Goal: Information Seeking & Learning: Check status

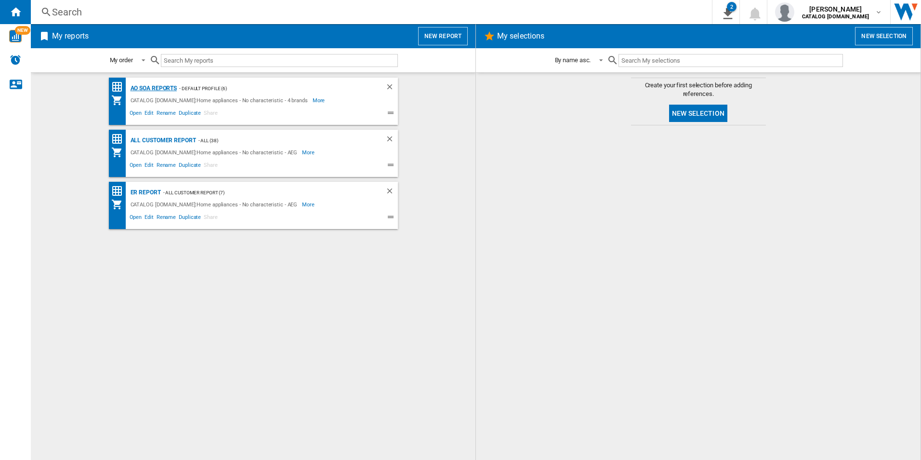
click at [146, 83] on div "AO SOA Reports" at bounding box center [152, 88] width 49 height 12
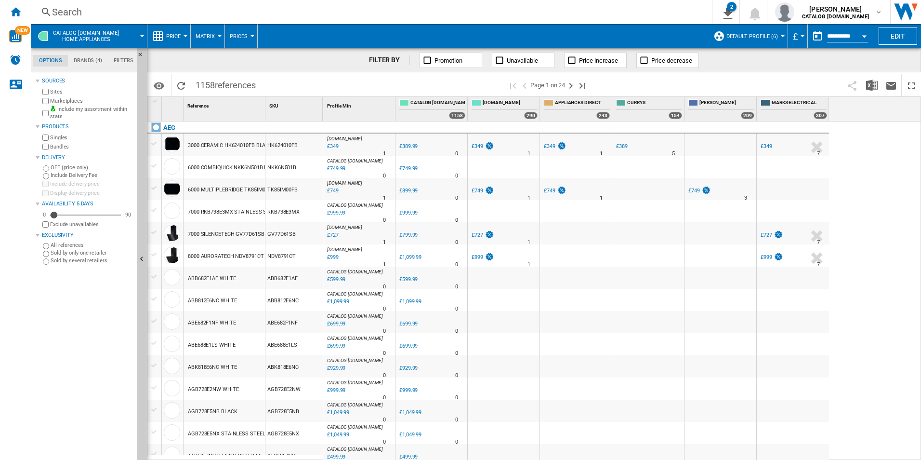
click at [211, 9] on div "Search" at bounding box center [369, 11] width 635 height 13
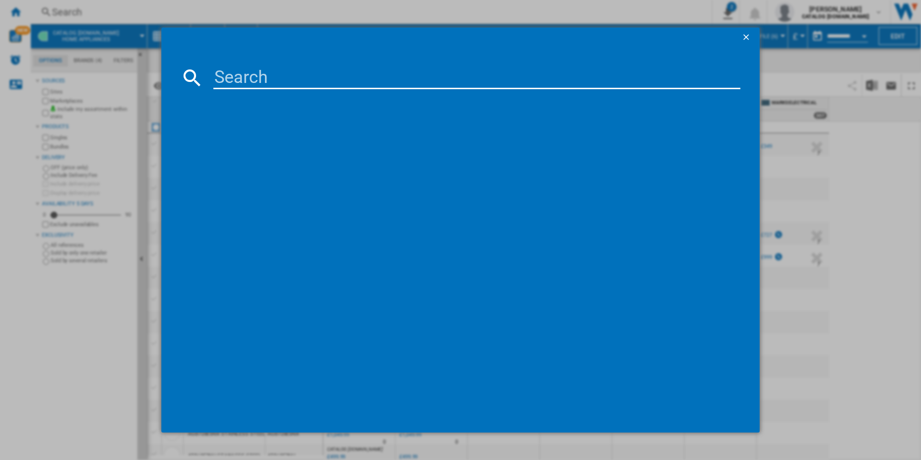
click at [245, 79] on input at bounding box center [477, 77] width 528 height 23
paste input "LWR7175M2B"
type input "LWR7175M2B"
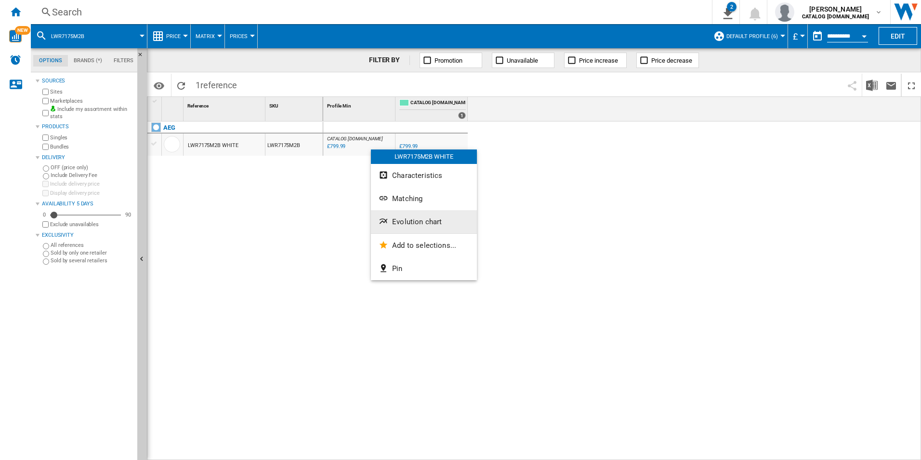
click at [414, 219] on span "Evolution chart" at bounding box center [417, 221] width 50 height 9
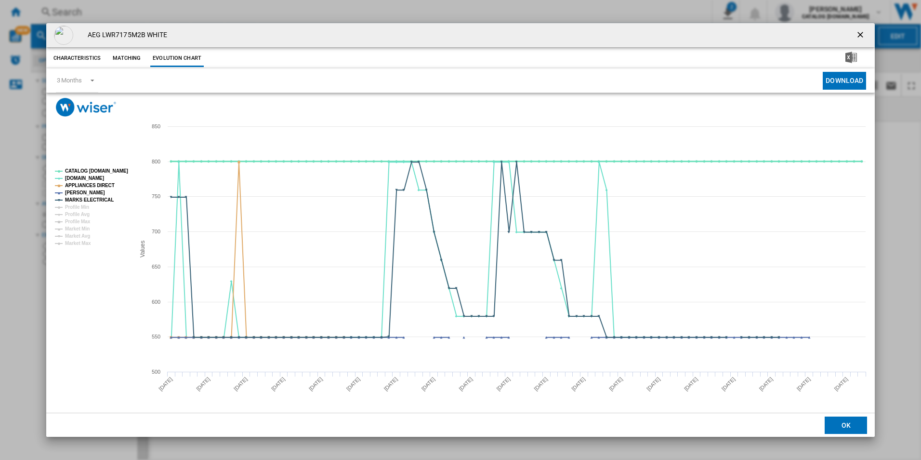
click at [106, 169] on tspan "CATALOG [DOMAIN_NAME]" at bounding box center [96, 170] width 63 height 5
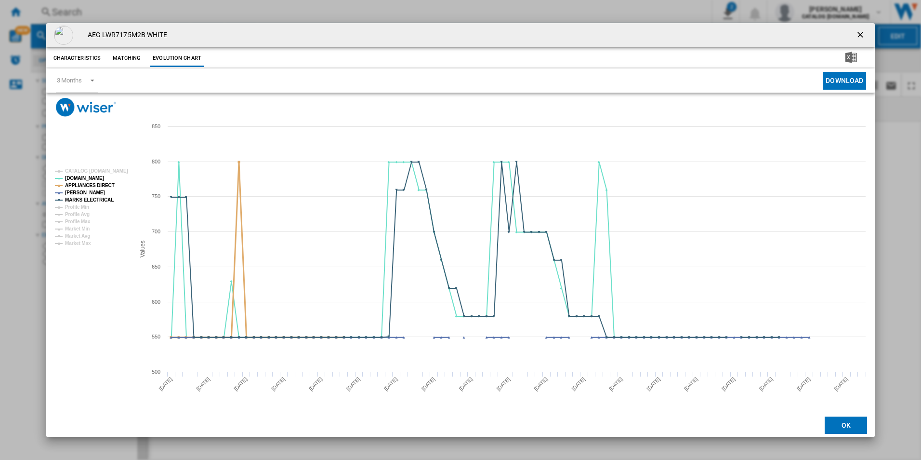
click at [98, 183] on tspan "APPLIANCES DIRECT" at bounding box center [90, 185] width 50 height 5
click at [104, 195] on rect "Product popup" at bounding box center [91, 207] width 80 height 85
click at [107, 197] on tspan "MARKS ELECTRICAL" at bounding box center [89, 199] width 49 height 5
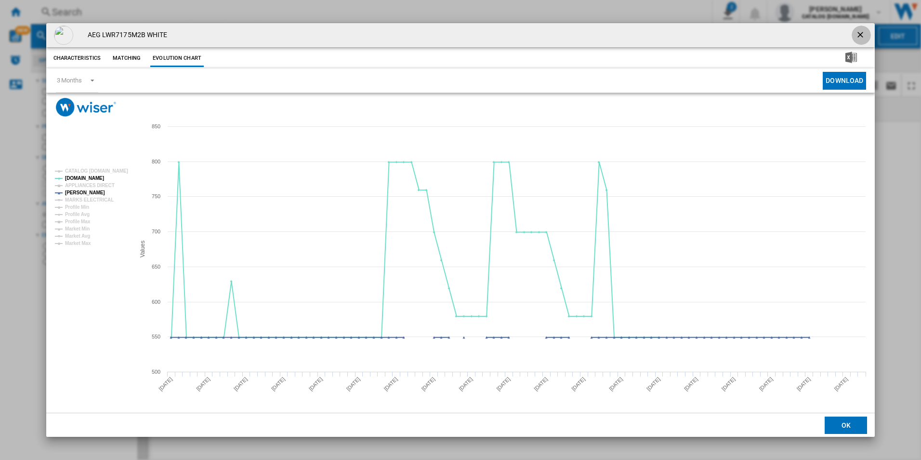
click at [860, 31] on ng-md-icon "getI18NText('BUTTONS.CLOSE_DIALOG')" at bounding box center [862, 36] width 12 height 12
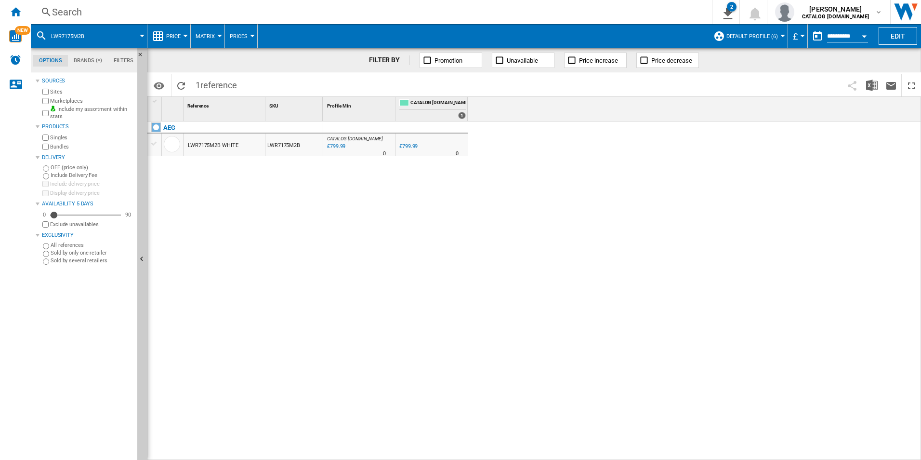
click at [546, 12] on div "Search" at bounding box center [369, 11] width 635 height 13
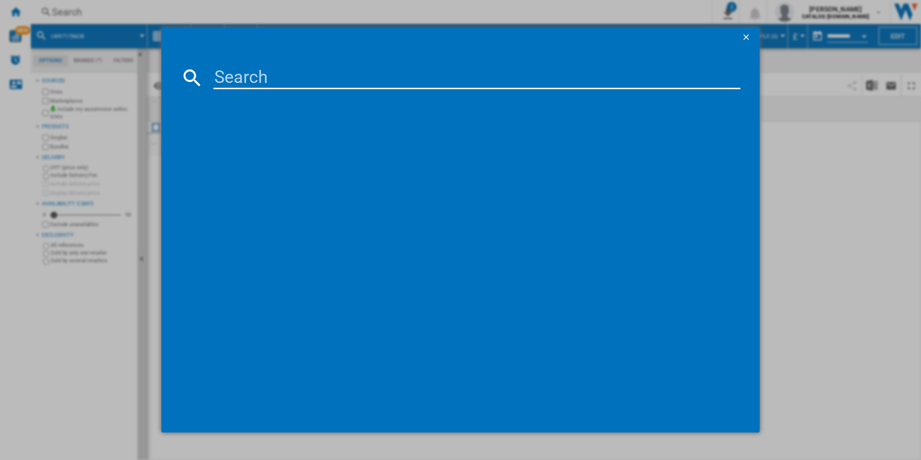
type input "IKB84401FB"
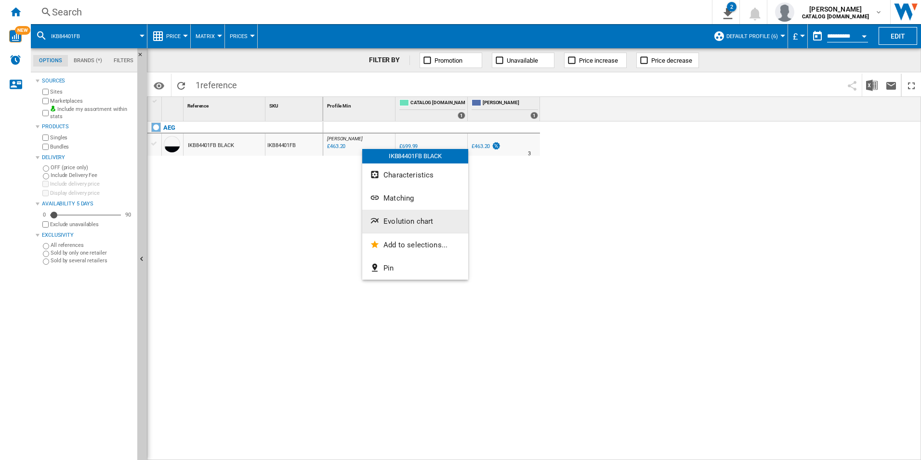
click at [392, 223] on span "Evolution chart" at bounding box center [409, 221] width 50 height 9
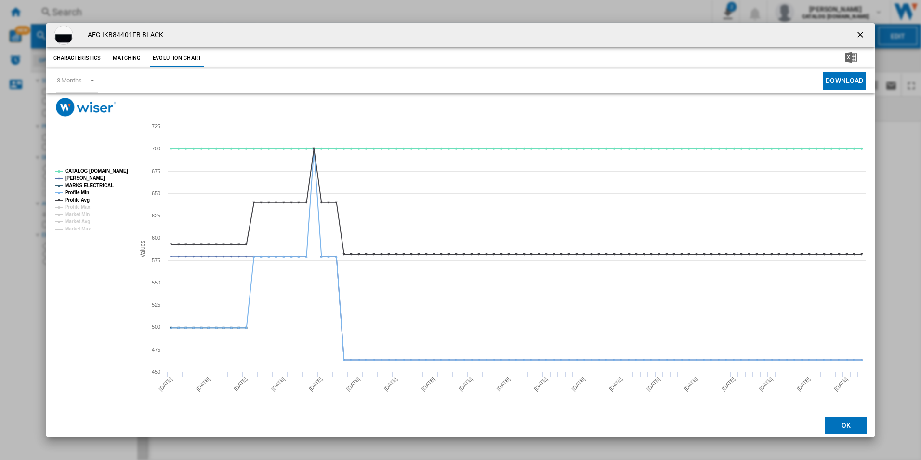
click at [112, 170] on tspan "CATALOG [DOMAIN_NAME]" at bounding box center [96, 170] width 63 height 5
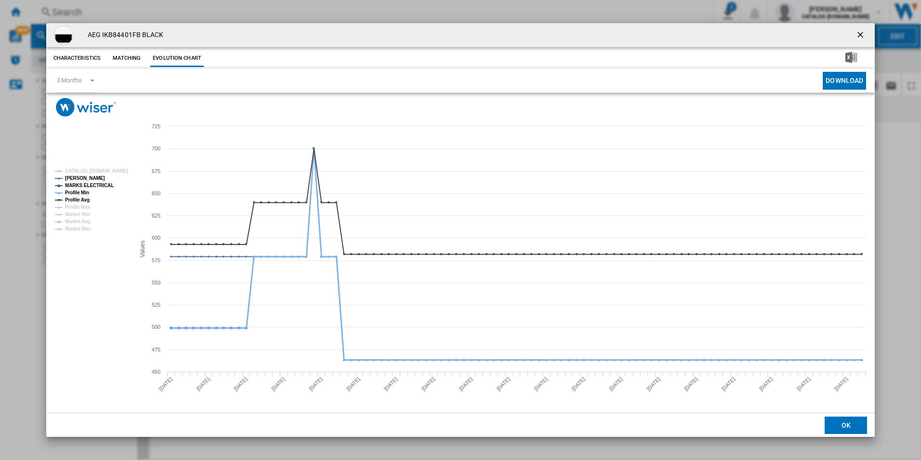
click at [79, 195] on tspan "Profile Min" at bounding box center [77, 192] width 24 height 5
click at [82, 199] on tspan "Profile Avg" at bounding box center [77, 199] width 25 height 5
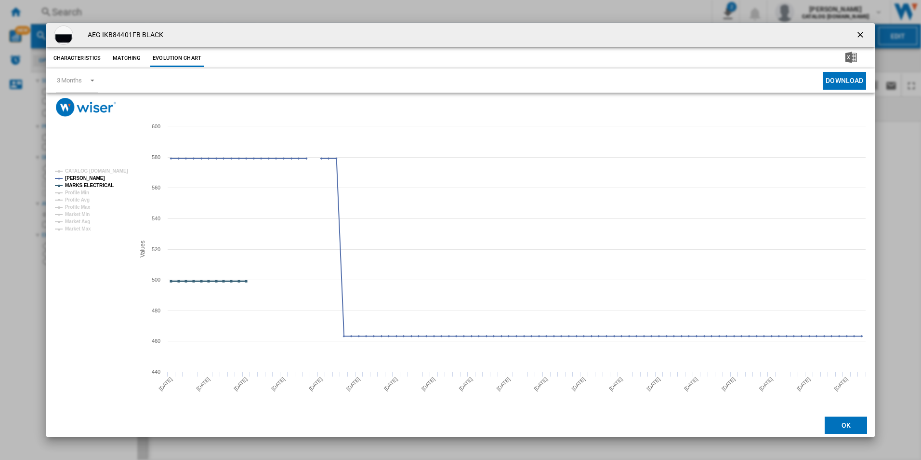
click at [104, 178] on rect "Product popup" at bounding box center [91, 200] width 80 height 70
click at [104, 183] on tspan "MARKS ELECTRICAL" at bounding box center [89, 185] width 49 height 5
drag, startPoint x: 860, startPoint y: 30, endPoint x: 830, endPoint y: 46, distance: 33.4
click at [860, 30] on ng-md-icon "getI18NText('BUTTONS.CLOSE_DIALOG')" at bounding box center [862, 36] width 12 height 12
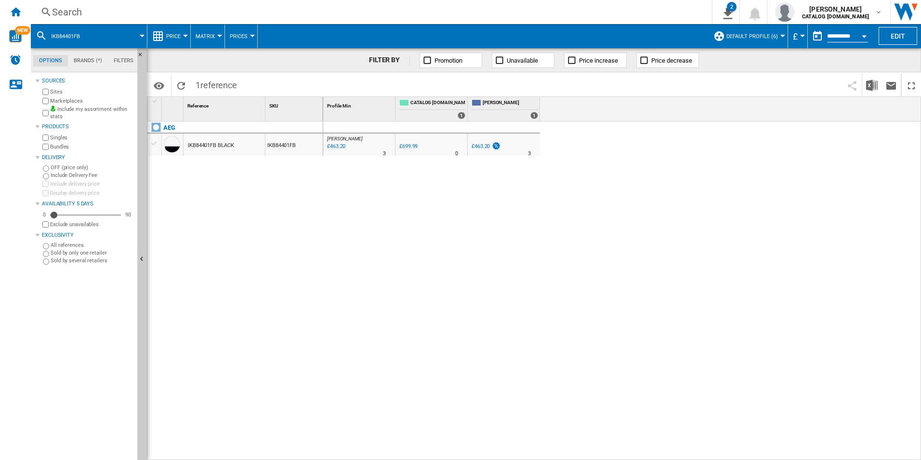
click at [621, 8] on div "Search" at bounding box center [369, 11] width 635 height 13
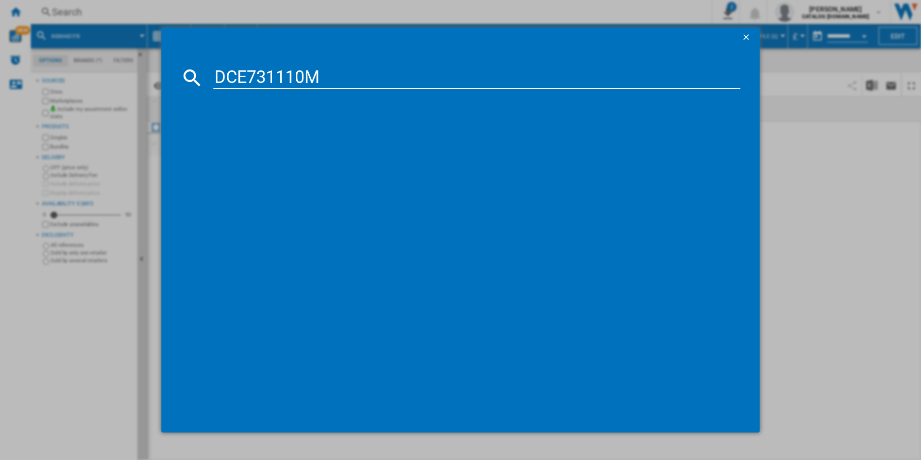
type input "DCE731110M"
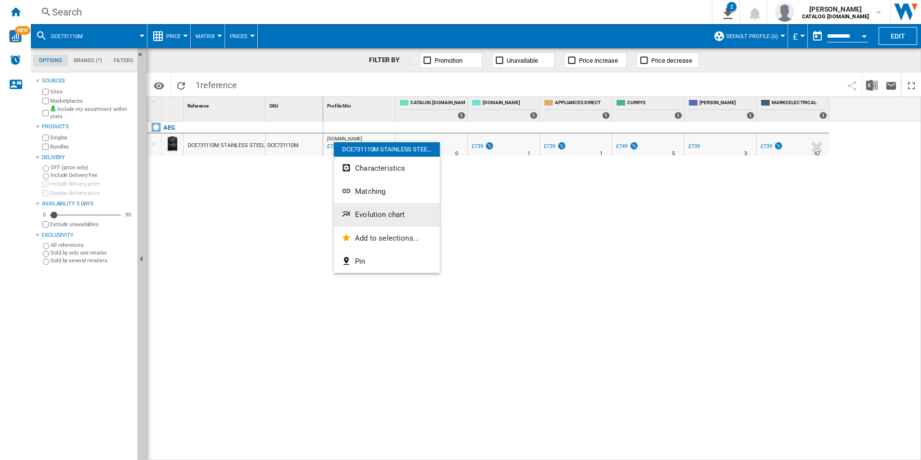
click at [361, 219] on button "Evolution chart" at bounding box center [387, 214] width 106 height 23
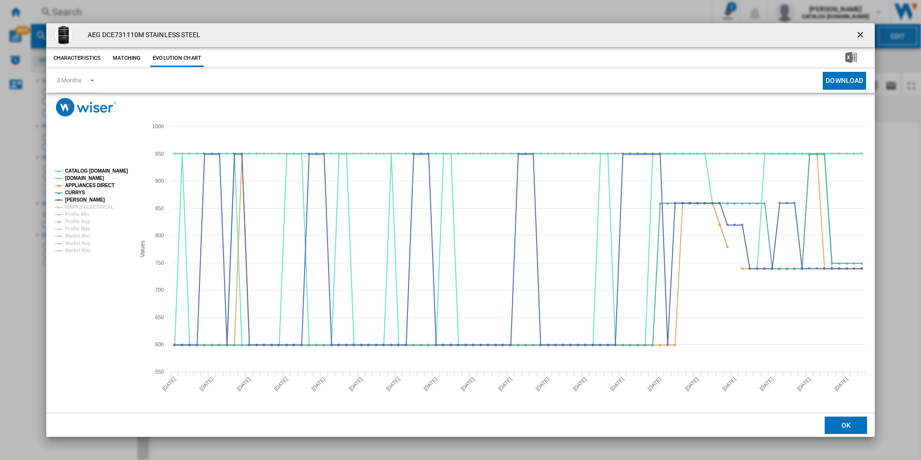
click at [109, 173] on tspan "CATALOG [DOMAIN_NAME]" at bounding box center [96, 170] width 63 height 5
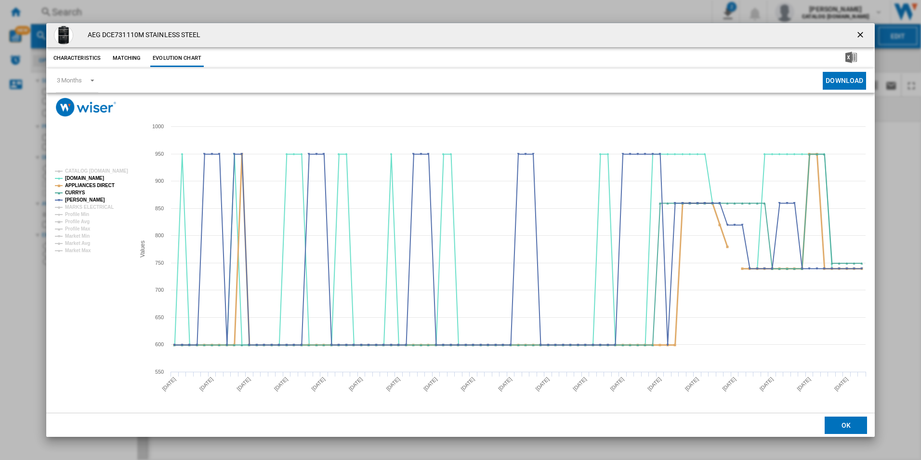
click at [108, 185] on tspan "APPLIANCES DIRECT" at bounding box center [90, 185] width 50 height 5
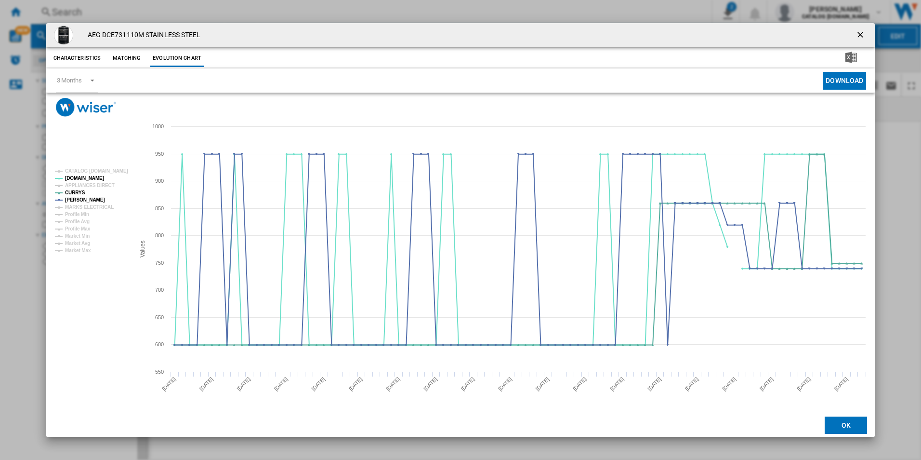
drag, startPoint x: 860, startPoint y: 38, endPoint x: 854, endPoint y: 38, distance: 6.3
click at [860, 38] on ng-md-icon "getI18NText('BUTTONS.CLOSE_DIALOG')" at bounding box center [862, 36] width 12 height 12
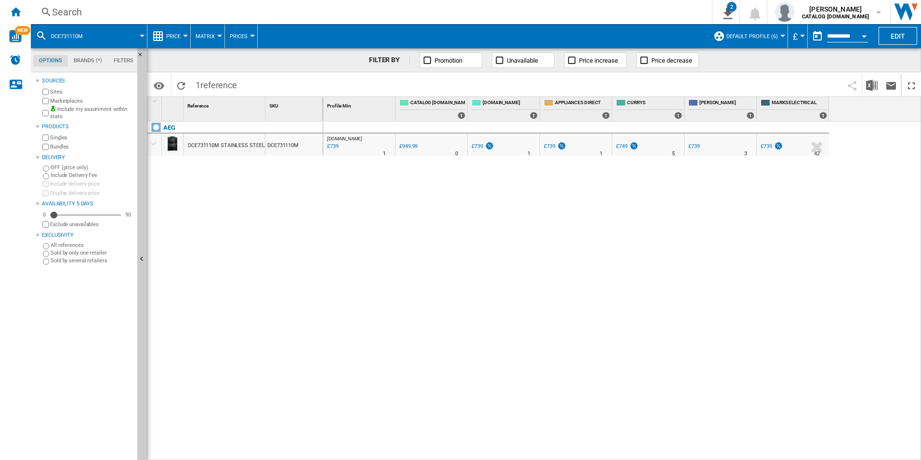
click at [573, 11] on div "Search" at bounding box center [369, 11] width 635 height 13
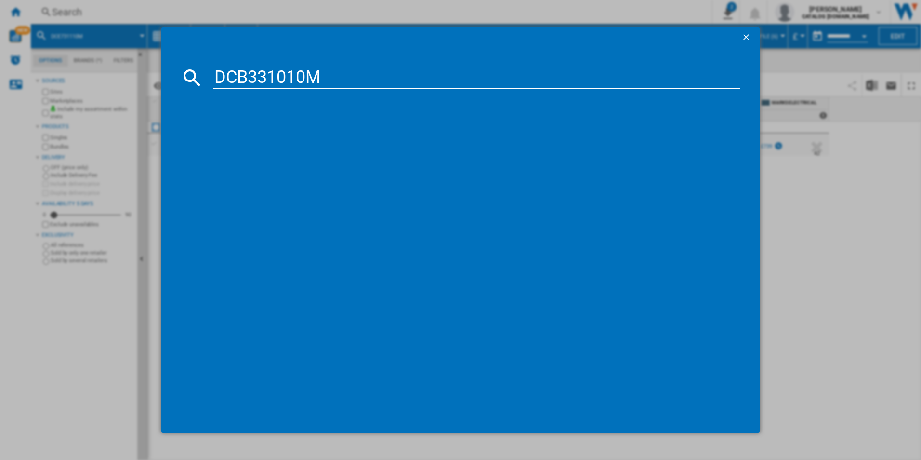
type input "DCB331010M"
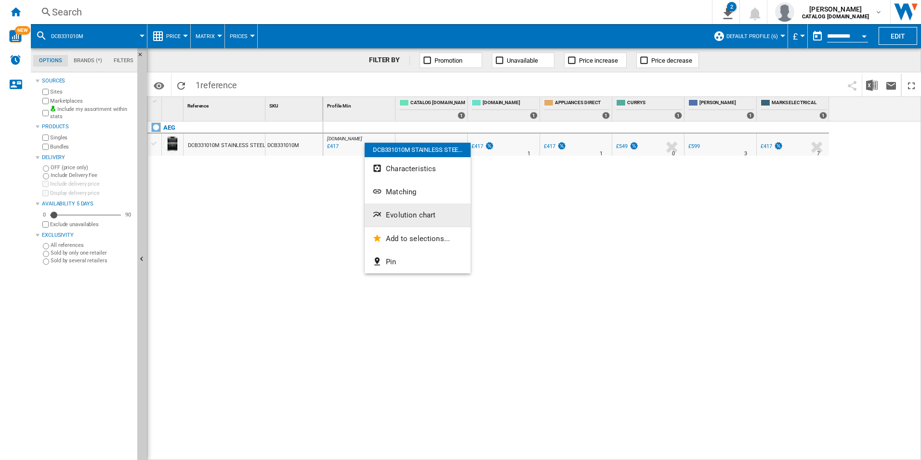
click at [405, 211] on span "Evolution chart" at bounding box center [411, 215] width 50 height 9
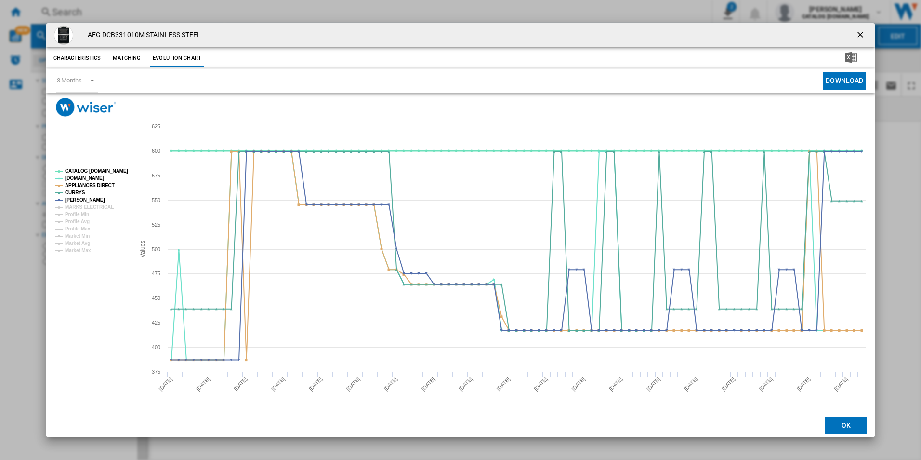
click at [125, 168] on tspan "CATALOG [DOMAIN_NAME]" at bounding box center [96, 170] width 63 height 5
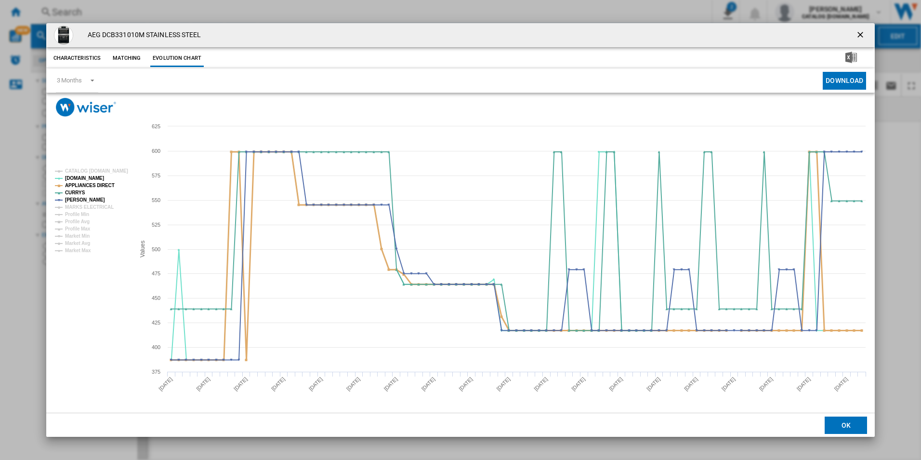
click at [106, 183] on tspan "APPLIANCES DIRECT" at bounding box center [90, 185] width 50 height 5
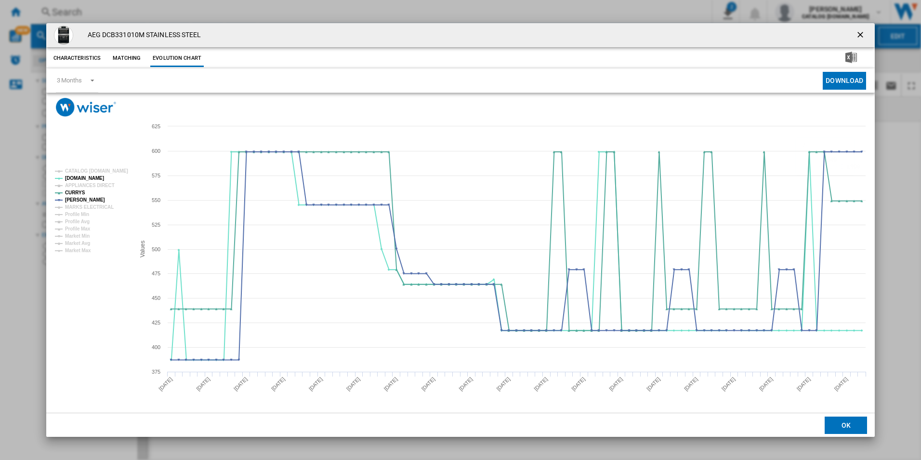
click at [862, 37] on ng-md-icon "getI18NText('BUTTONS.CLOSE_DIALOG')" at bounding box center [862, 36] width 12 height 12
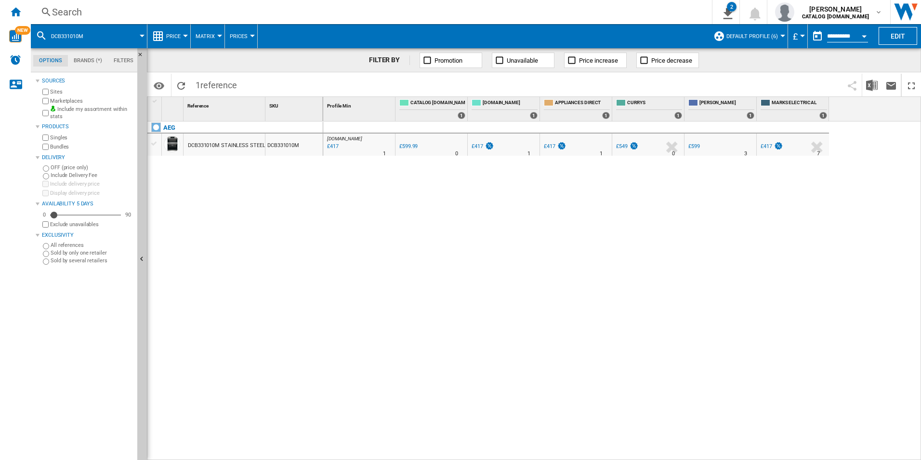
click at [555, 8] on div "Search" at bounding box center [369, 11] width 635 height 13
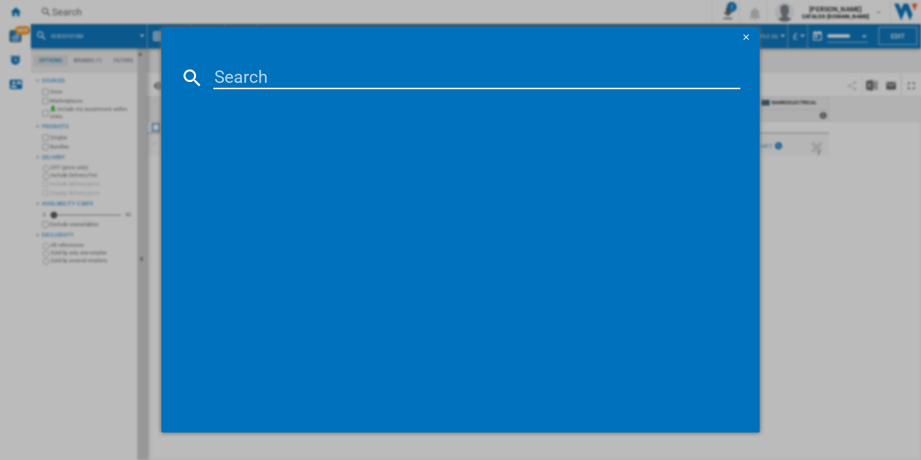
paste input "IKE85751FB"
type input "IKE85751FB"
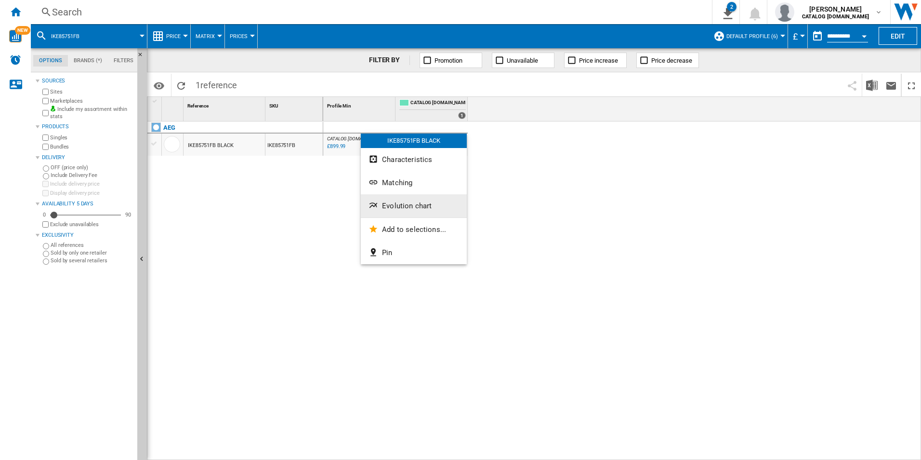
click at [426, 206] on span "Evolution chart" at bounding box center [407, 205] width 50 height 9
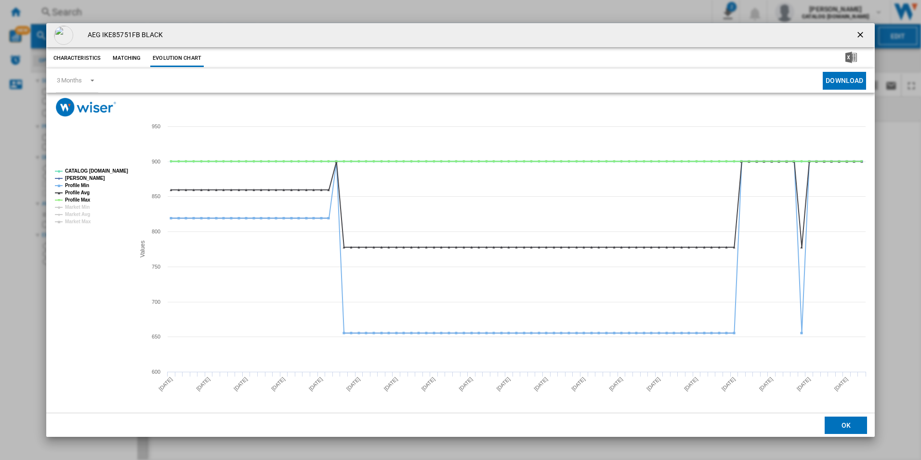
click at [106, 168] on tspan "CATALOG [DOMAIN_NAME]" at bounding box center [96, 170] width 63 height 5
click at [78, 186] on tspan "Profile Min" at bounding box center [77, 185] width 24 height 5
click at [81, 190] on tspan "Profile Avg" at bounding box center [77, 192] width 25 height 5
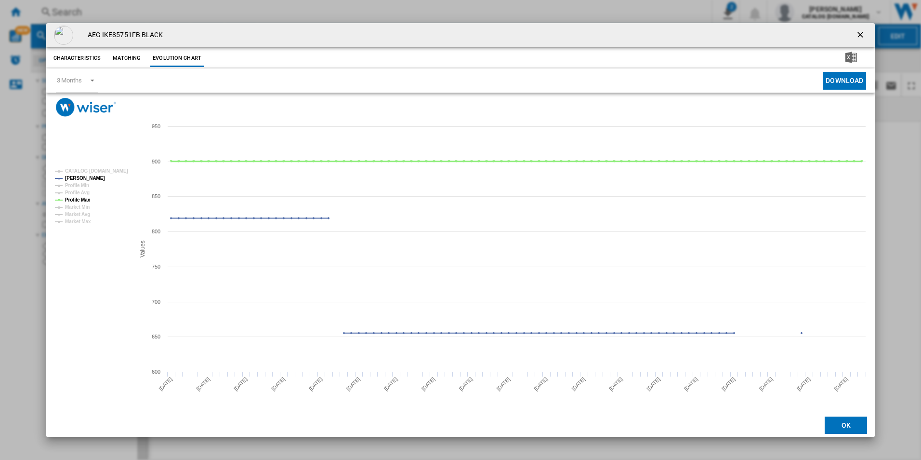
click at [80, 197] on tspan "Profile Max" at bounding box center [78, 199] width 26 height 5
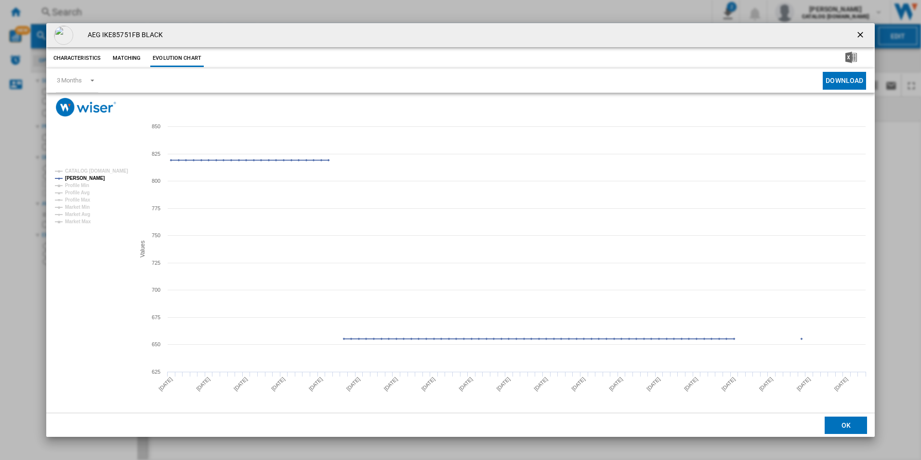
click at [862, 28] on button "Product popup" at bounding box center [861, 35] width 19 height 19
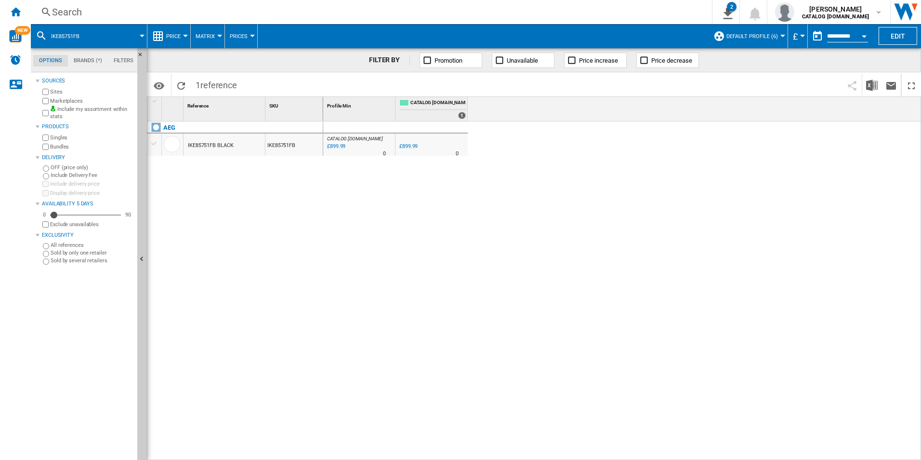
click at [553, 5] on div "Search Search 0 2 ER Report [Price Matrix] All Customer Report [Price Matrix] C…" at bounding box center [476, 12] width 890 height 24
click at [562, 5] on div "Search" at bounding box center [369, 11] width 635 height 13
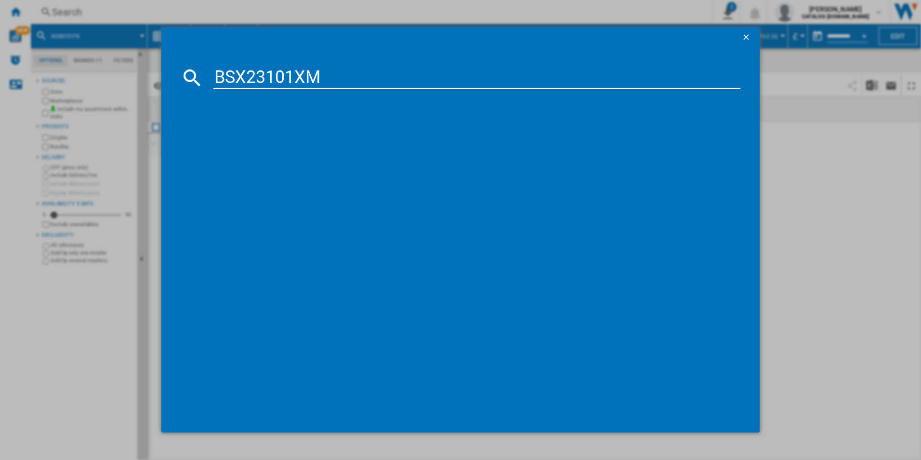
type input "BSX23101XM"
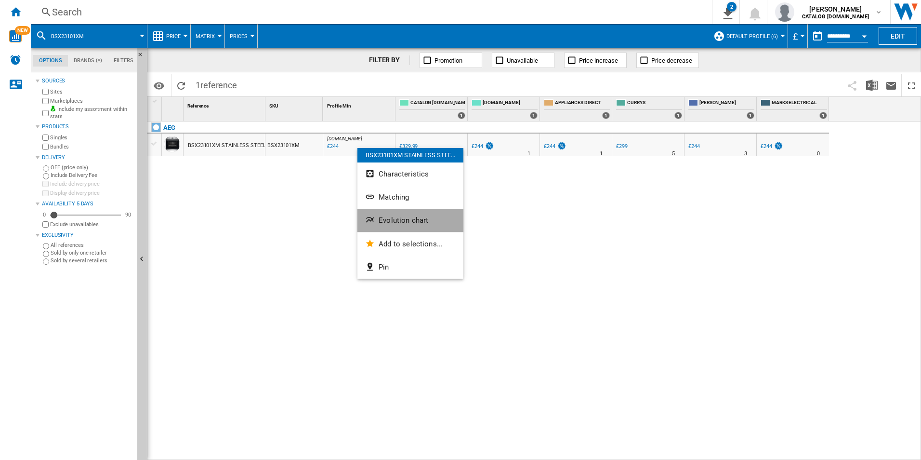
click at [393, 217] on span "Evolution chart" at bounding box center [404, 220] width 50 height 9
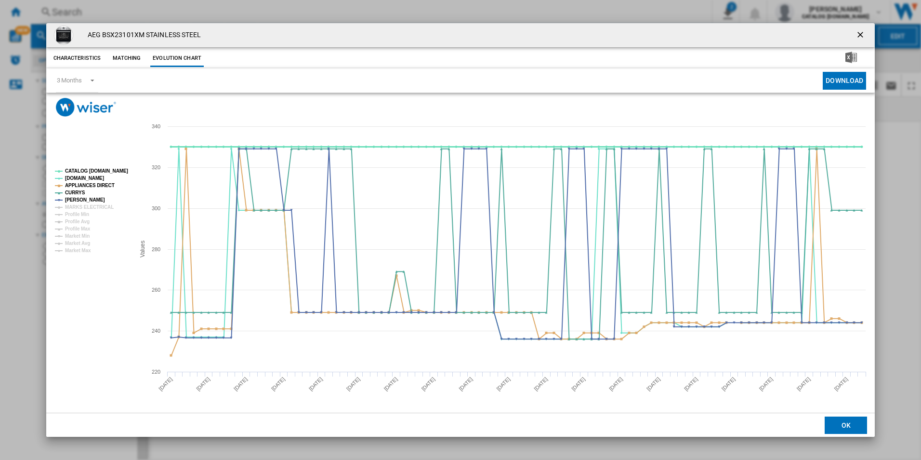
click at [117, 170] on tspan "CATALOG [DOMAIN_NAME]" at bounding box center [96, 170] width 63 height 5
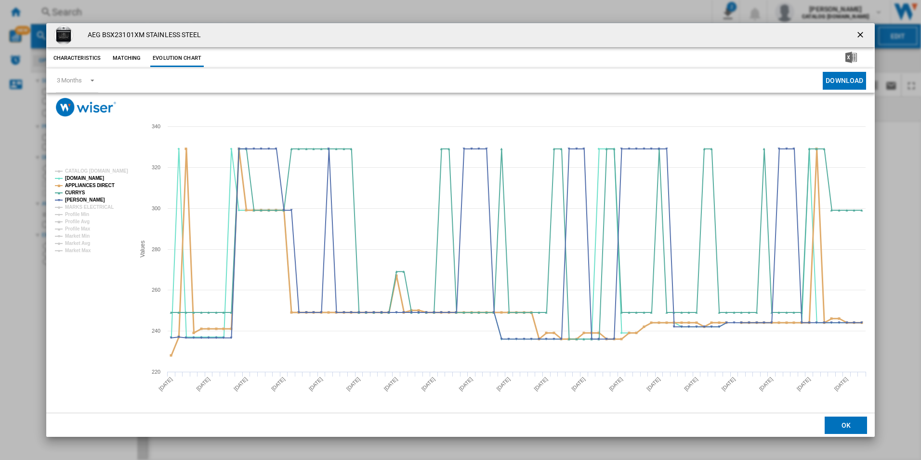
click at [105, 185] on tspan "APPLIANCES DIRECT" at bounding box center [90, 185] width 50 height 5
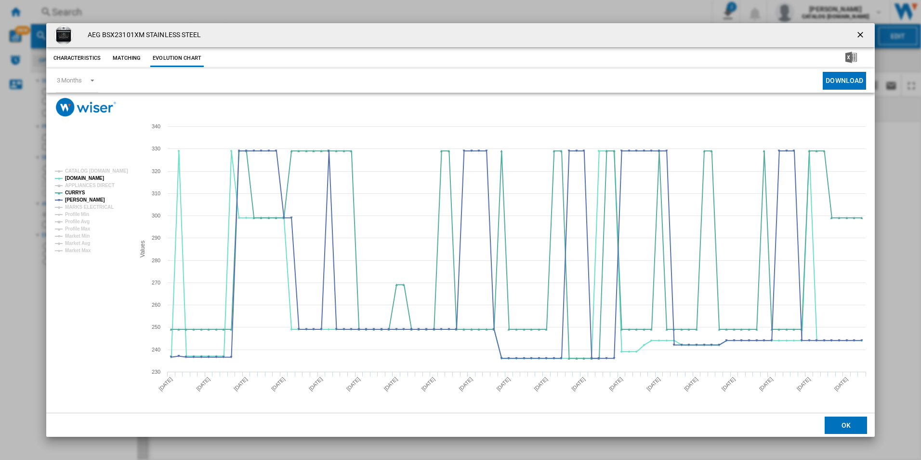
click at [864, 33] on ng-md-icon "getI18NText('BUTTONS.CLOSE_DIALOG')" at bounding box center [862, 36] width 12 height 12
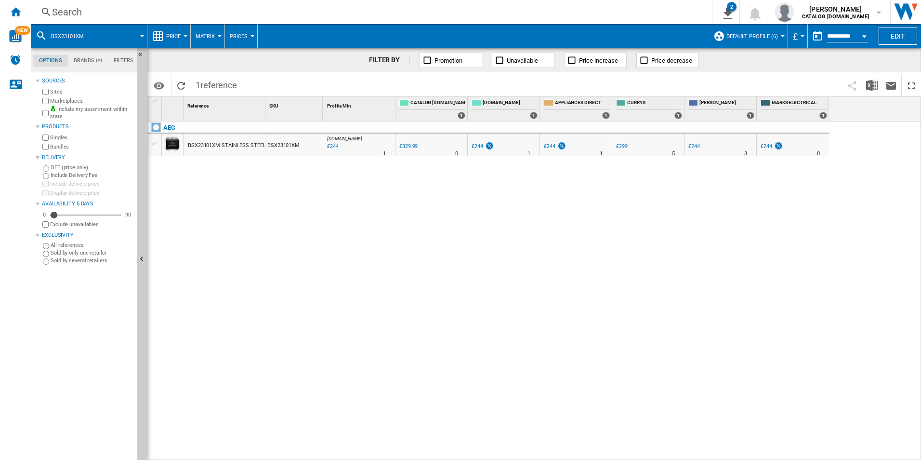
click at [734, 236] on div "[DOMAIN_NAME] : AO -26.1 % £244 % N/A 1 [DOMAIN_NAME] : AO 0.0 % £329.99 % N/A" at bounding box center [622, 290] width 598 height 339
click at [454, 305] on div "[DOMAIN_NAME] : AO -26.1 % £244 % N/A 1 [DOMAIN_NAME] : AO 0.0 % £329.99 % N/A" at bounding box center [622, 290] width 598 height 339
